Goal: Task Accomplishment & Management: Manage account settings

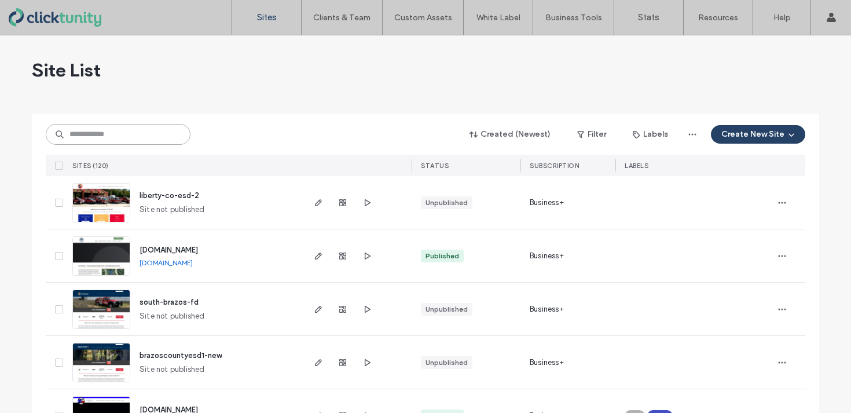
click at [143, 124] on input at bounding box center [118, 134] width 145 height 21
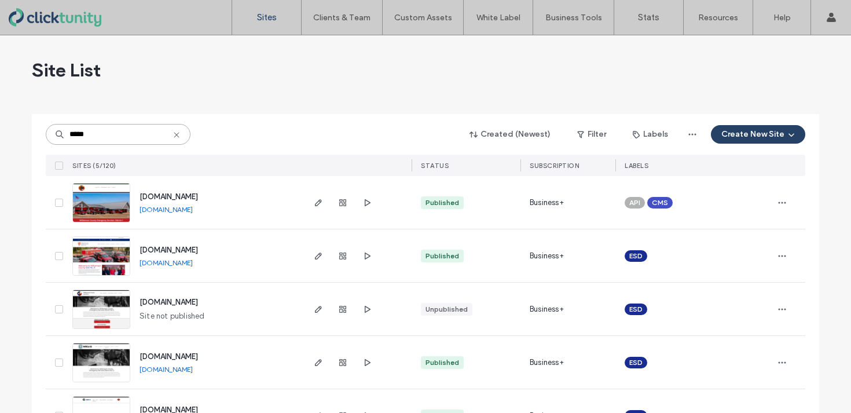
type input "*****"
click at [163, 247] on span "[DOMAIN_NAME]" at bounding box center [169, 250] width 58 height 9
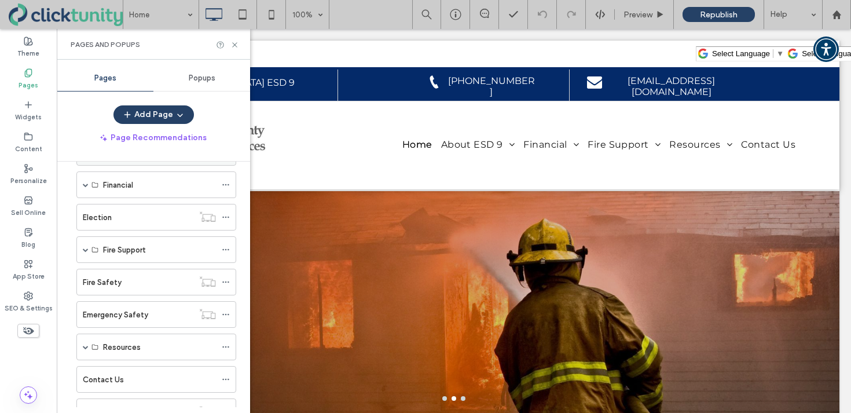
scroll to position [80, 0]
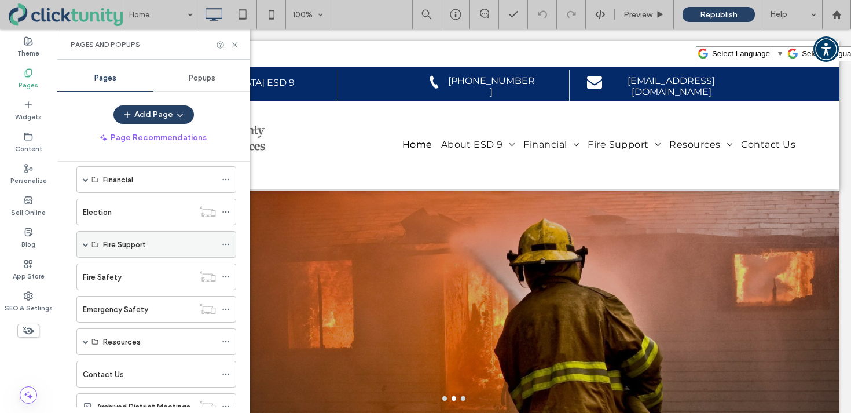
click at [86, 246] on span at bounding box center [86, 244] width 6 height 6
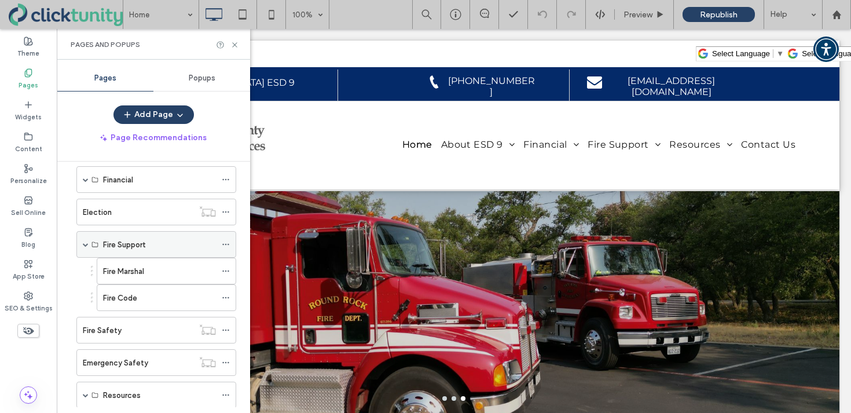
click at [86, 246] on span at bounding box center [86, 244] width 6 height 6
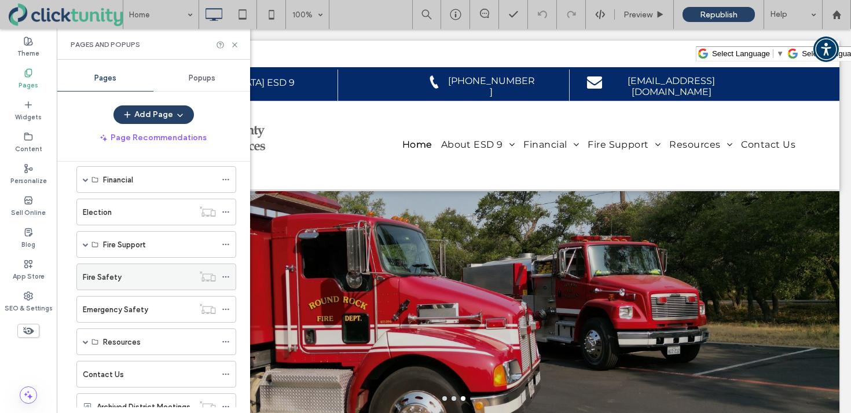
click at [90, 276] on label "Fire Safety" at bounding box center [102, 277] width 39 height 20
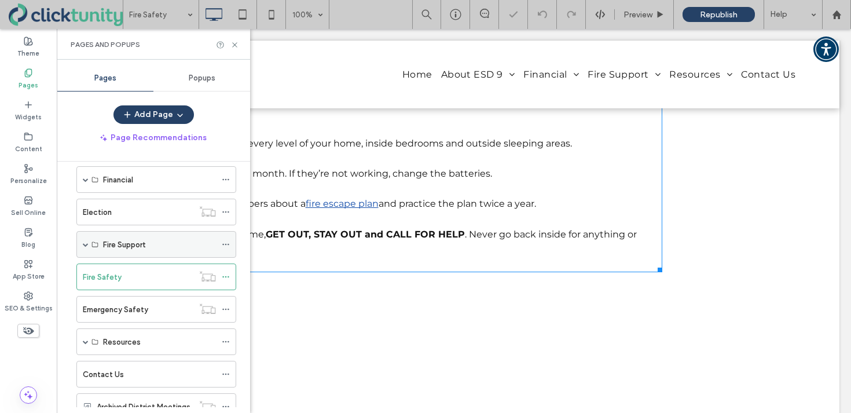
scroll to position [284, 0]
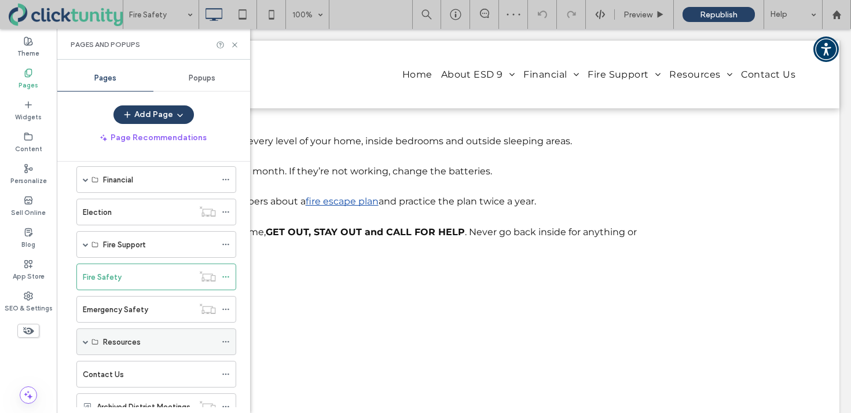
click at [87, 338] on span at bounding box center [86, 341] width 6 height 25
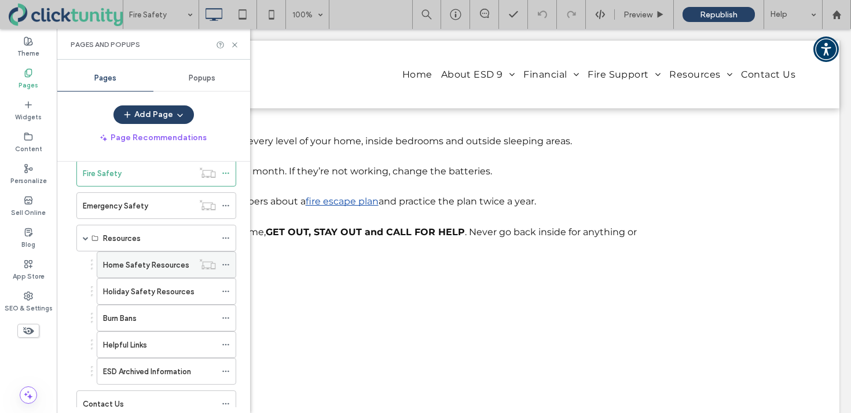
scroll to position [182, 0]
click at [134, 271] on label "Home Safety Resources" at bounding box center [146, 267] width 86 height 20
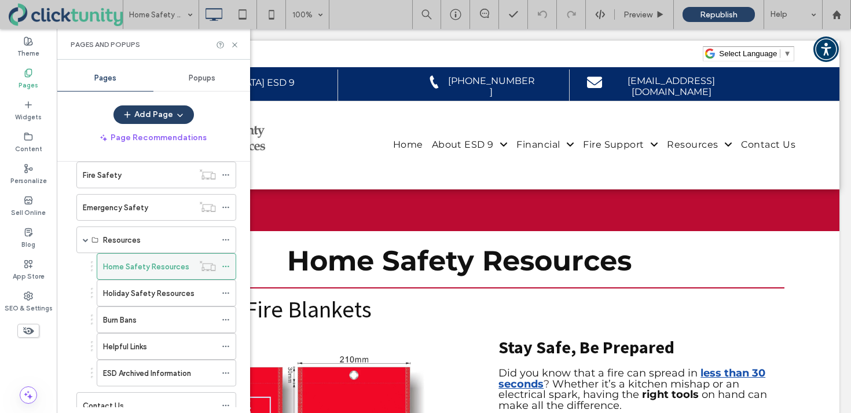
click at [229, 266] on use at bounding box center [225, 267] width 6 height 2
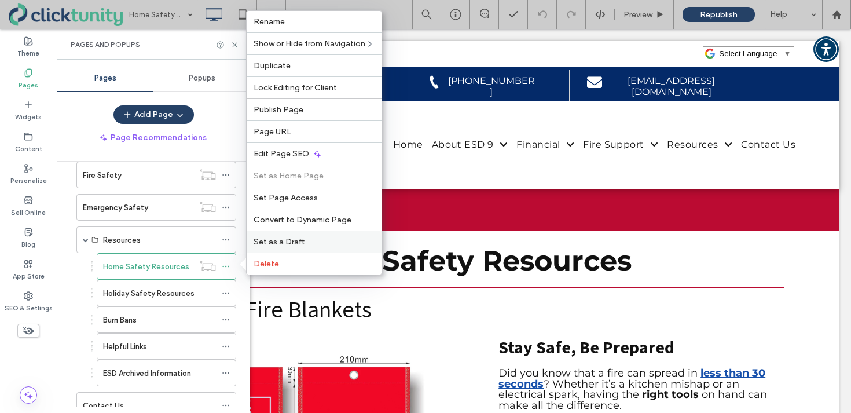
click at [264, 249] on div "Set as a Draft" at bounding box center [314, 241] width 135 height 22
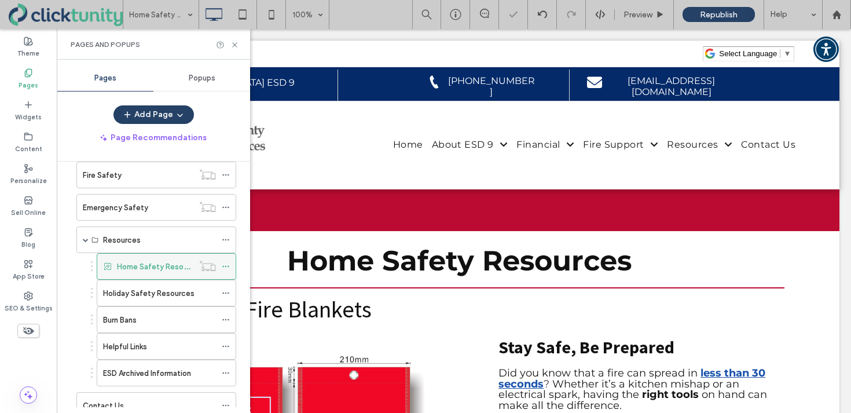
click at [178, 266] on label "Home Safety Resources" at bounding box center [160, 267] width 86 height 20
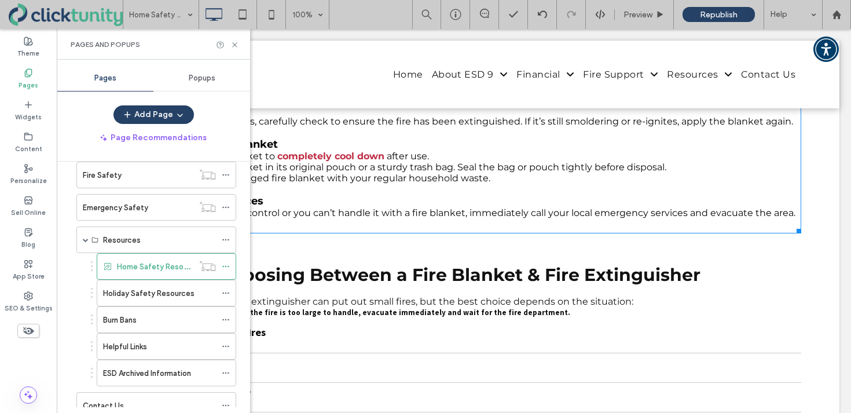
scroll to position [892, 0]
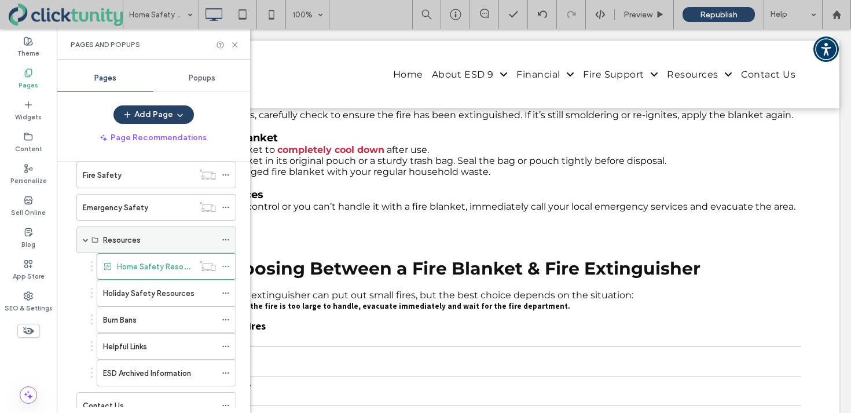
click at [86, 240] on span at bounding box center [86, 240] width 6 height 6
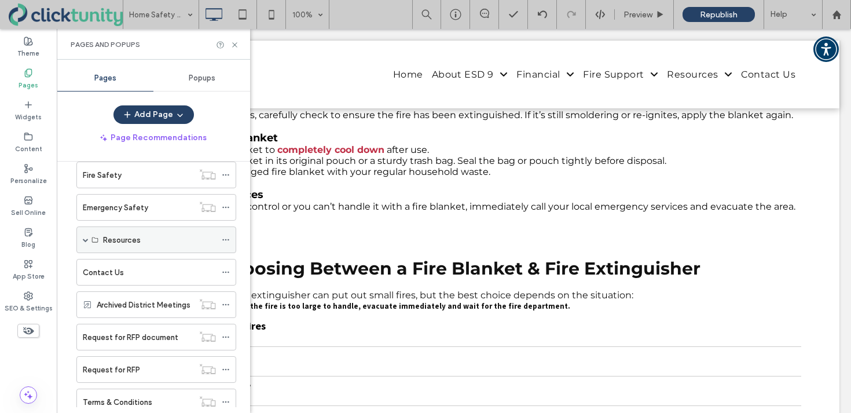
click at [115, 236] on label "Resources" at bounding box center [122, 240] width 38 height 20
click at [87, 241] on span at bounding box center [86, 240] width 6 height 6
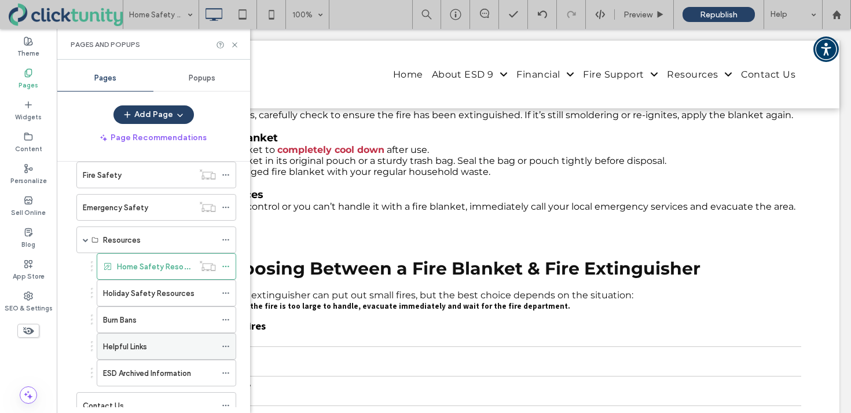
click at [124, 341] on label "Helpful Links" at bounding box center [125, 346] width 44 height 20
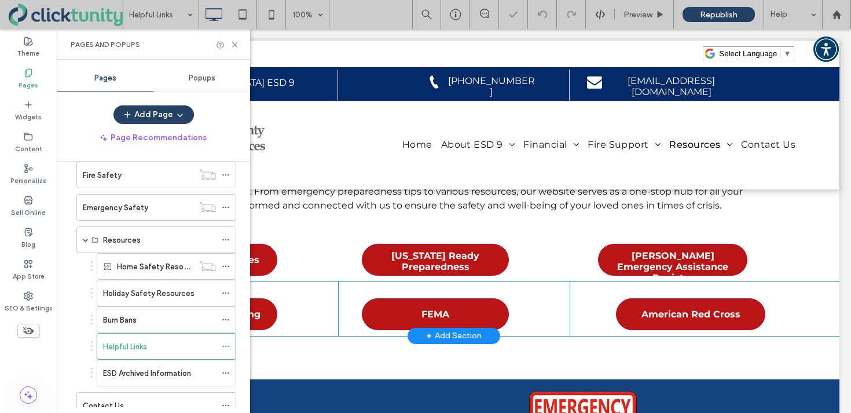
scroll to position [141, 0]
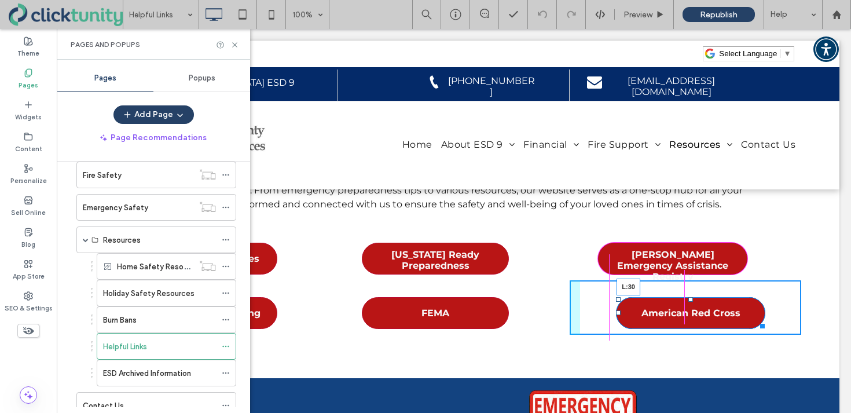
drag, startPoint x: 619, startPoint y: 314, endPoint x: 602, endPoint y: 316, distance: 17.4
click at [602, 316] on div "American Red Cross L:30 Click To Paste" at bounding box center [686, 307] width 232 height 54
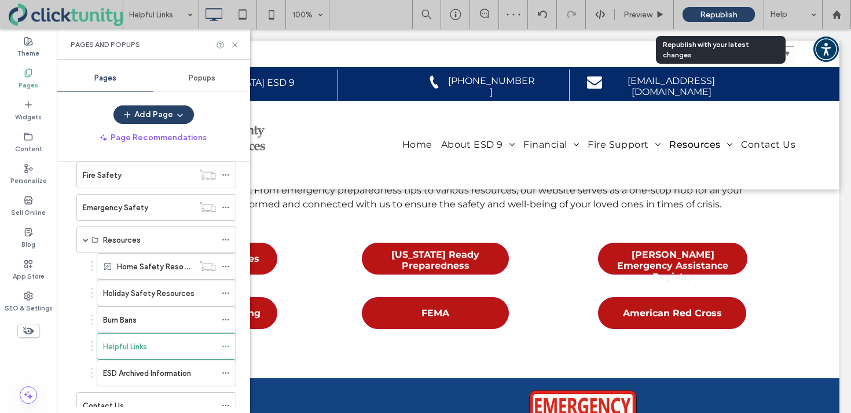
click at [717, 13] on span "Republish" at bounding box center [719, 15] width 38 height 10
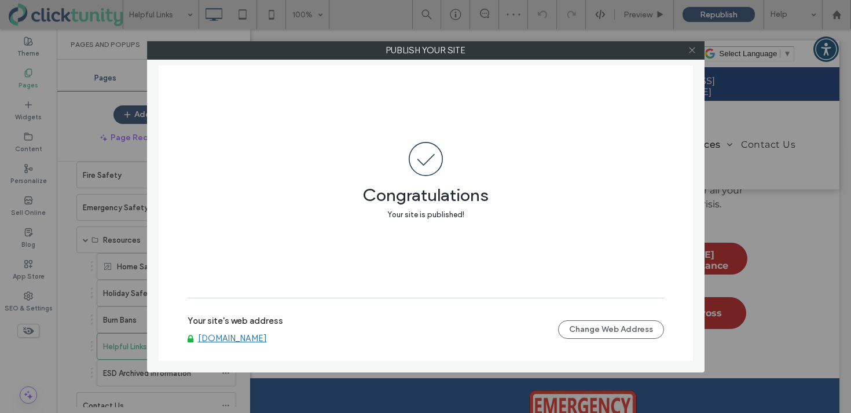
click at [693, 49] on use at bounding box center [692, 50] width 6 height 6
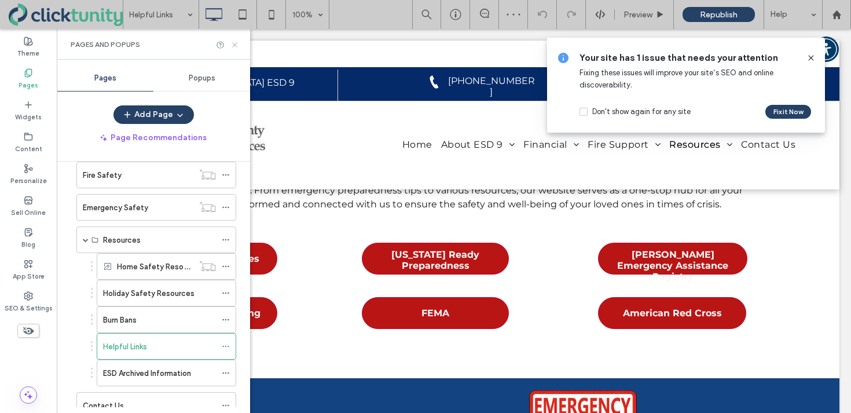
click at [236, 45] on icon at bounding box center [234, 45] width 9 height 9
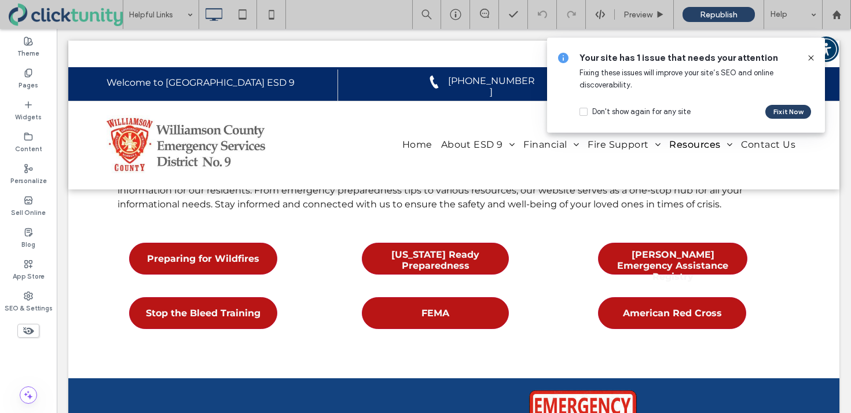
click at [809, 59] on icon at bounding box center [811, 57] width 9 height 9
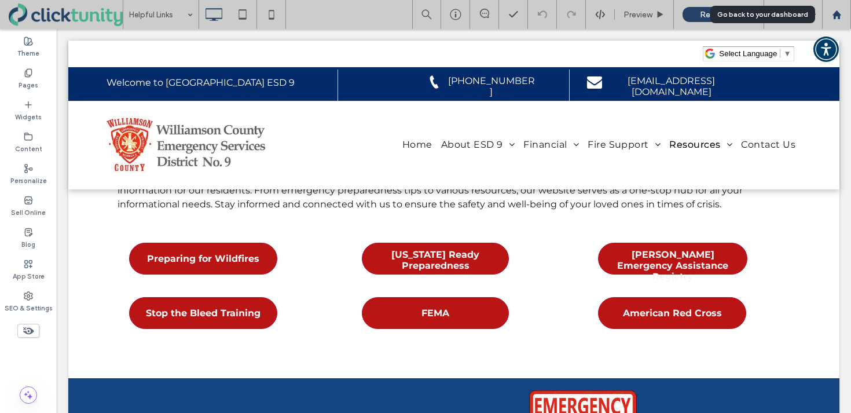
click at [836, 19] on icon at bounding box center [837, 15] width 10 height 10
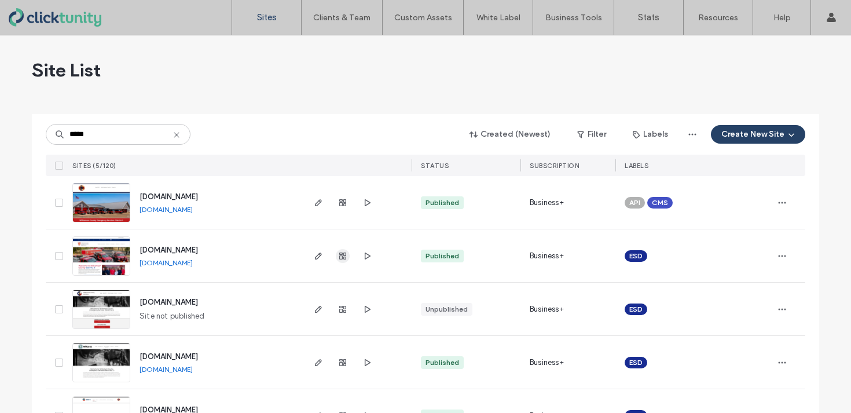
type input "*****"
click at [342, 255] on icon "button" at bounding box center [342, 255] width 9 height 9
